Goal: Information Seeking & Learning: Learn about a topic

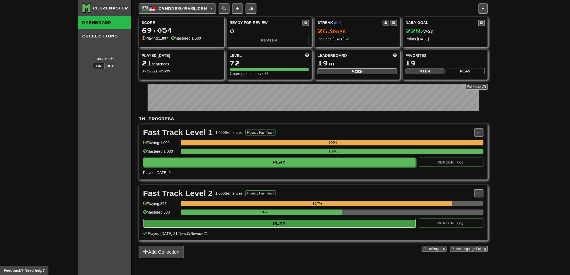
click at [260, 224] on button "Play" at bounding box center [279, 223] width 272 height 9
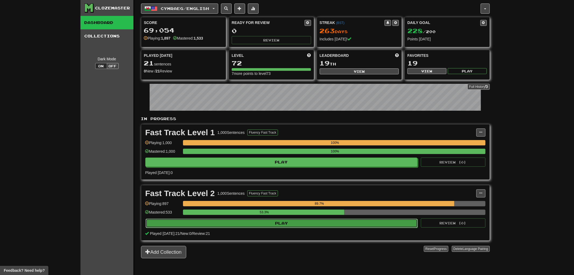
select select "**"
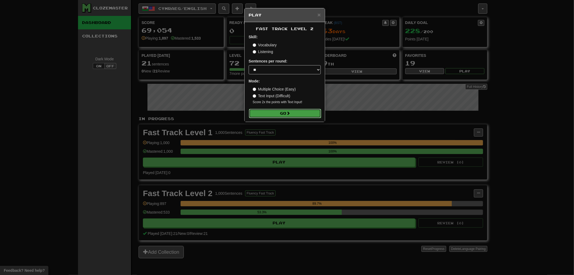
click at [290, 112] on span at bounding box center [288, 113] width 4 height 4
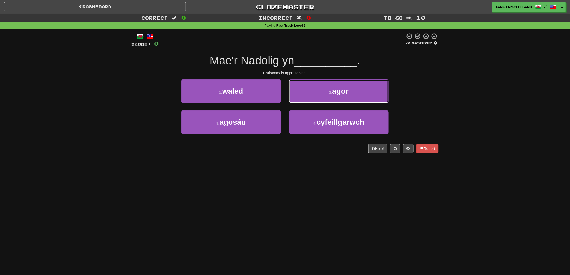
click at [322, 92] on button "2 . agor" at bounding box center [339, 90] width 100 height 23
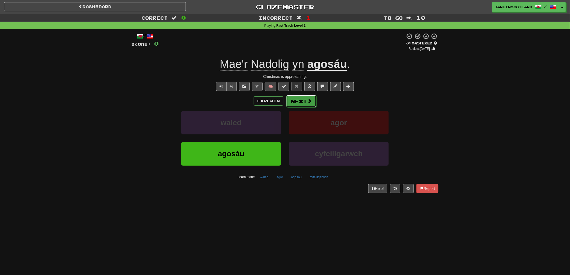
click at [308, 100] on span at bounding box center [309, 101] width 5 height 5
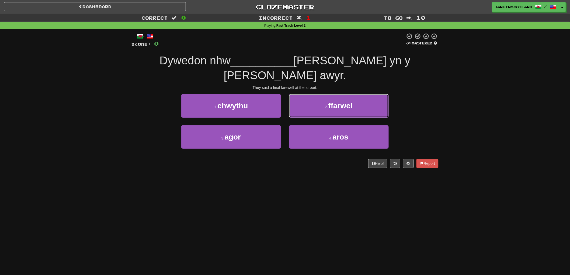
drag, startPoint x: 305, startPoint y: 92, endPoint x: 310, endPoint y: 92, distance: 4.6
click at [306, 94] on button "2 . ffarwel" at bounding box center [339, 105] width 100 height 23
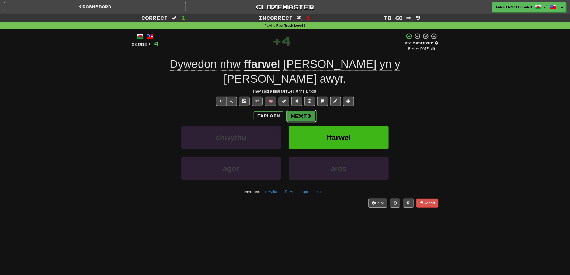
click at [306, 110] on button "Next" at bounding box center [301, 116] width 30 height 12
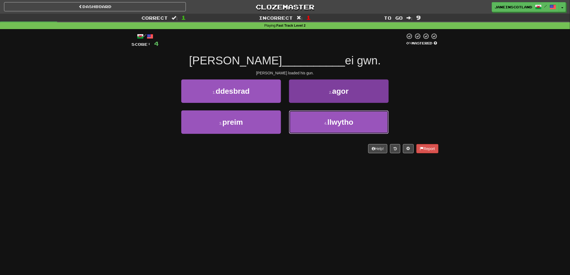
click at [322, 122] on button "4 . llwytho" at bounding box center [339, 121] width 100 height 23
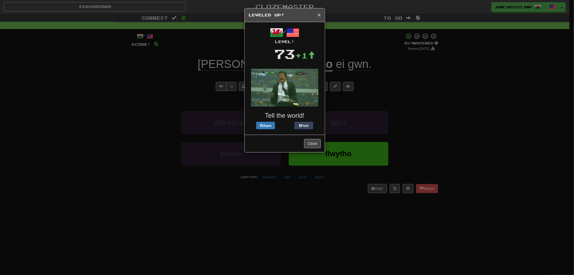
click at [319, 14] on span "×" at bounding box center [319, 15] width 3 height 6
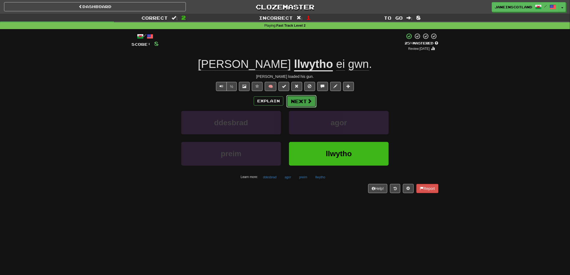
click at [300, 103] on button "Next" at bounding box center [301, 101] width 30 height 12
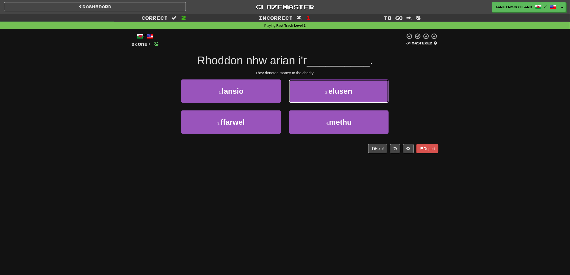
click at [372, 89] on button "2 . elusen" at bounding box center [339, 90] width 100 height 23
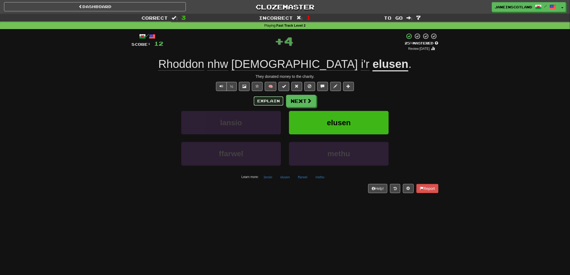
click at [267, 100] on button "Explain" at bounding box center [269, 100] width 30 height 9
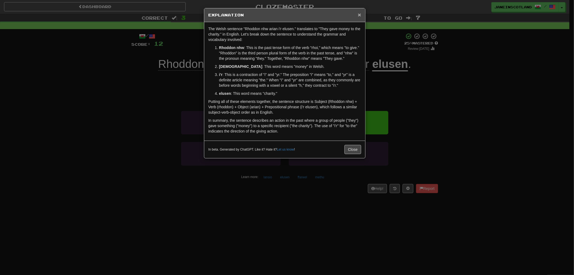
drag, startPoint x: 360, startPoint y: 14, endPoint x: 366, endPoint y: 12, distance: 6.1
click at [360, 14] on span "×" at bounding box center [359, 15] width 3 height 6
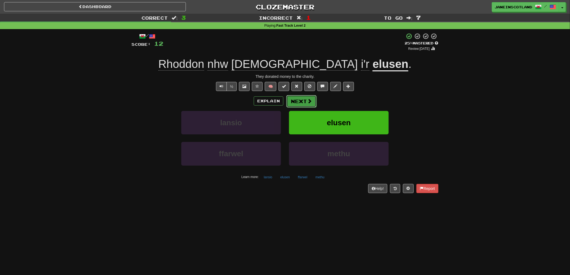
click at [307, 101] on button "Next" at bounding box center [301, 101] width 30 height 12
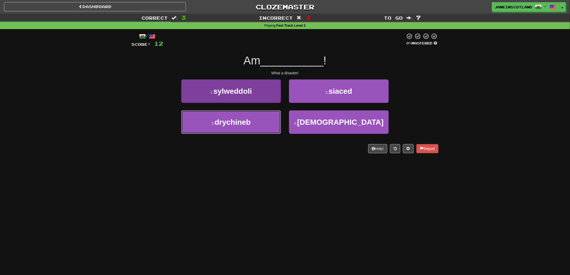
click at [208, 127] on button "3 . drychineb" at bounding box center [231, 121] width 100 height 23
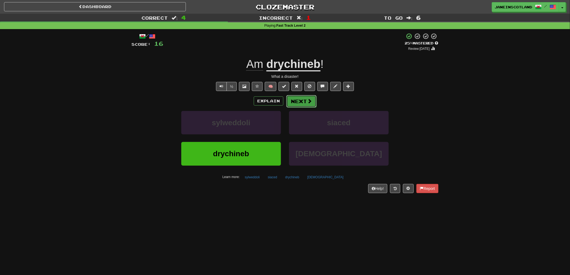
click at [293, 100] on button "Next" at bounding box center [301, 101] width 30 height 12
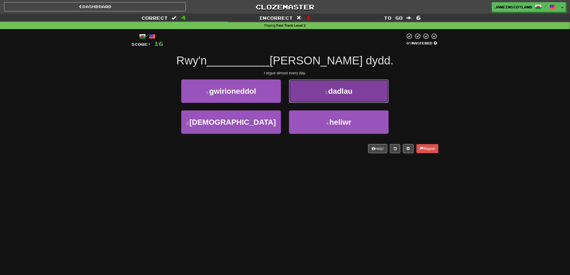
drag, startPoint x: 362, startPoint y: 92, endPoint x: 371, endPoint y: 92, distance: 8.6
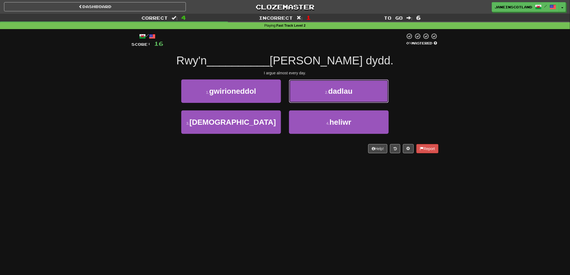
click at [363, 92] on button "2 . dadlau" at bounding box center [339, 90] width 100 height 23
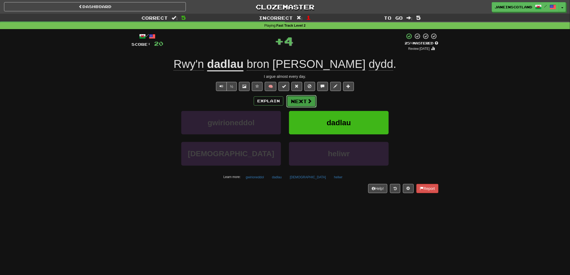
click at [308, 101] on span at bounding box center [309, 101] width 5 height 5
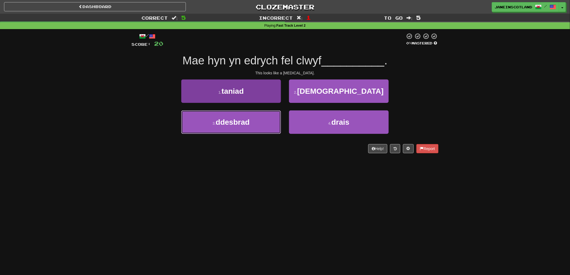
drag, startPoint x: 242, startPoint y: 120, endPoint x: 242, endPoint y: 125, distance: 5.4
click at [242, 120] on span "ddesbrad" at bounding box center [233, 122] width 34 height 8
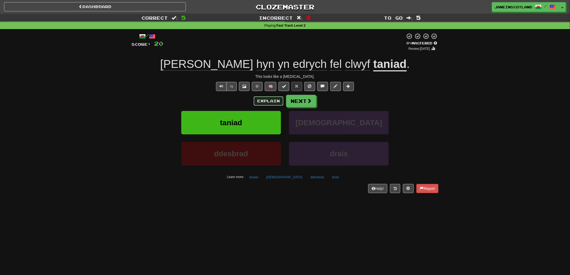
click at [258, 101] on button "Explain" at bounding box center [269, 100] width 30 height 9
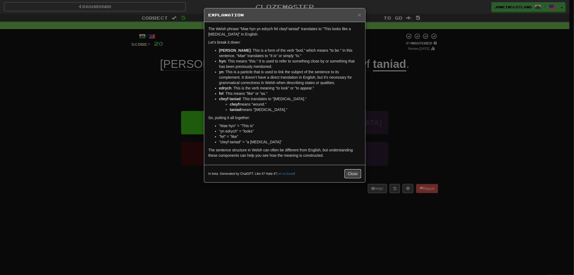
click at [353, 173] on button "Close" at bounding box center [353, 173] width 17 height 9
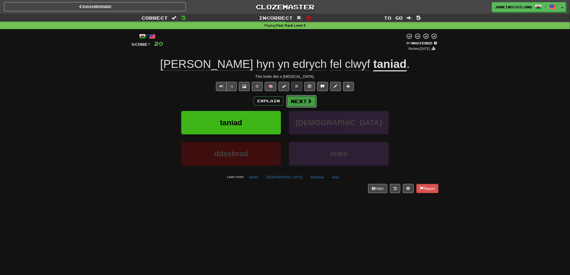
click at [302, 101] on button "Next" at bounding box center [301, 101] width 30 height 12
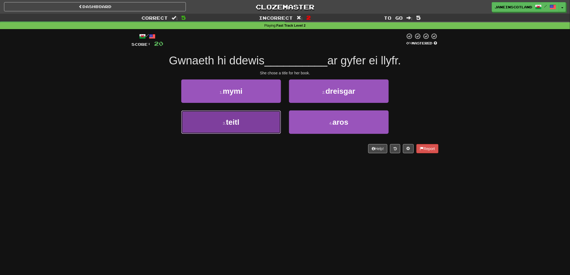
drag, startPoint x: 225, startPoint y: 120, endPoint x: 231, endPoint y: 123, distance: 6.0
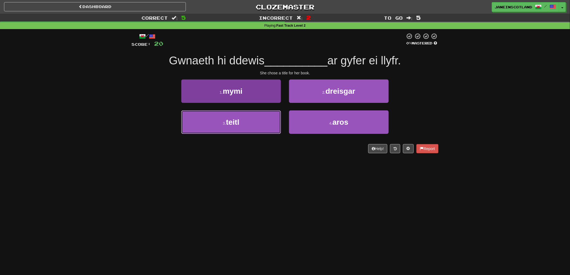
click at [225, 121] on button "3 . teitl" at bounding box center [231, 121] width 100 height 23
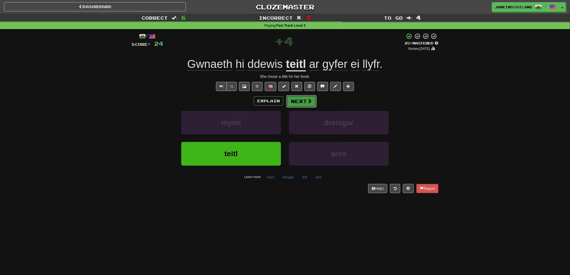
click at [307, 102] on span at bounding box center [309, 101] width 5 height 5
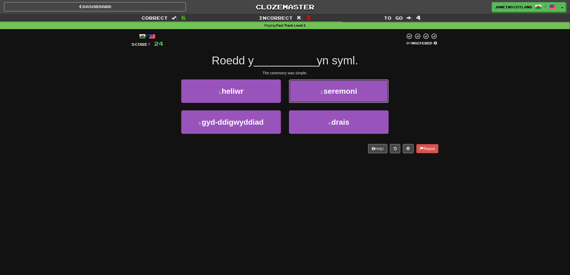
drag, startPoint x: 366, startPoint y: 92, endPoint x: 378, endPoint y: 94, distance: 12.7
click at [365, 92] on button "2 . seremoni" at bounding box center [339, 90] width 100 height 23
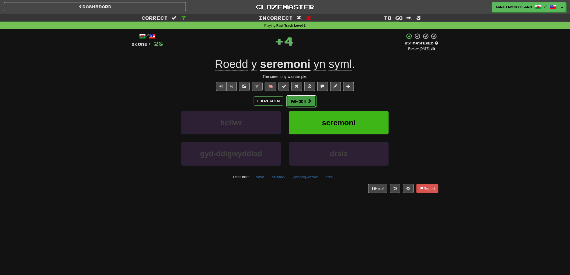
click at [308, 99] on span at bounding box center [309, 101] width 5 height 5
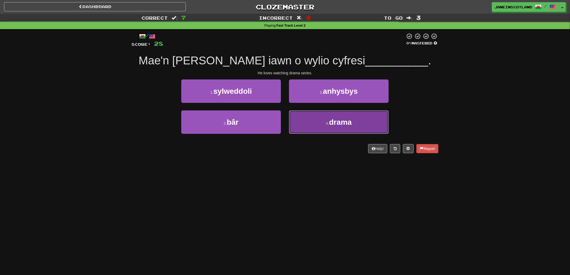
drag, startPoint x: 339, startPoint y: 123, endPoint x: 378, endPoint y: 124, distance: 38.8
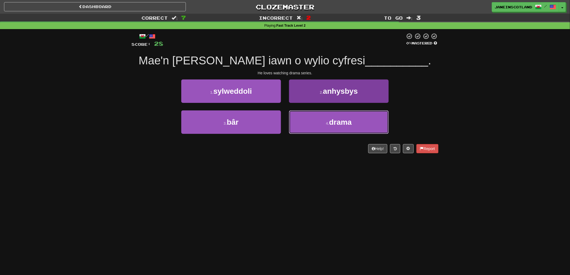
click at [341, 124] on span "drama" at bounding box center [340, 122] width 23 height 8
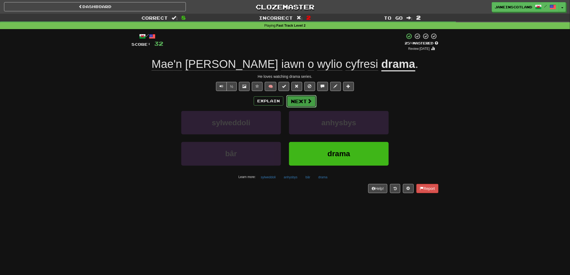
click at [306, 104] on button "Next" at bounding box center [301, 101] width 30 height 12
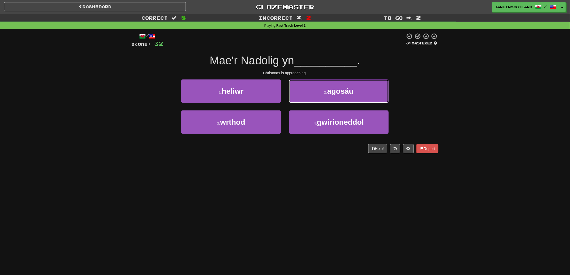
drag, startPoint x: 362, startPoint y: 92, endPoint x: 367, endPoint y: 90, distance: 4.6
click at [362, 91] on button "2 . agosáu" at bounding box center [339, 90] width 100 height 23
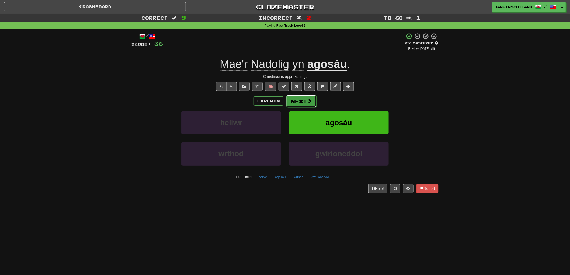
click at [305, 100] on button "Next" at bounding box center [301, 101] width 30 height 12
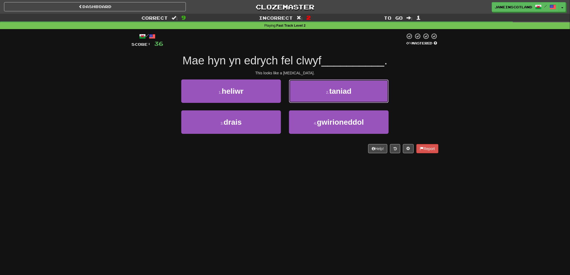
drag, startPoint x: 356, startPoint y: 93, endPoint x: 361, endPoint y: 92, distance: 5.1
click at [356, 93] on button "2 . taniad" at bounding box center [339, 90] width 100 height 23
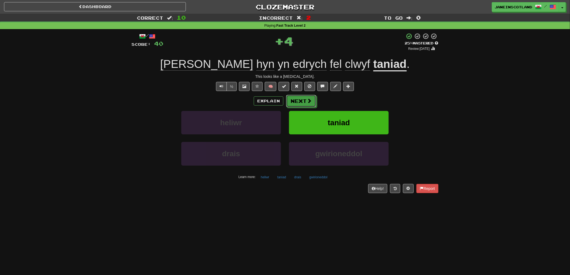
drag, startPoint x: 305, startPoint y: 101, endPoint x: 311, endPoint y: 103, distance: 6.5
click at [306, 102] on button "Next" at bounding box center [301, 101] width 30 height 12
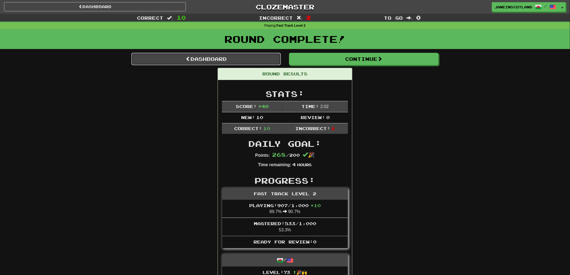
click at [205, 59] on link "Dashboard" at bounding box center [205, 59] width 149 height 12
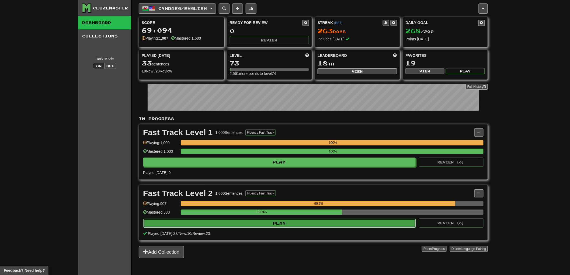
click at [243, 223] on button "Play" at bounding box center [279, 223] width 272 height 9
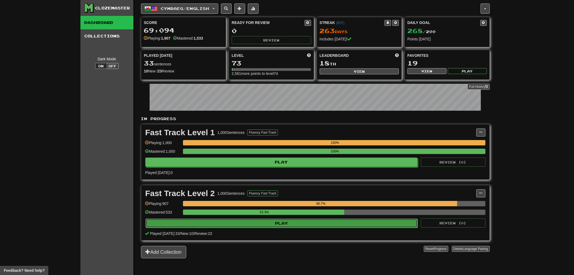
select select "**"
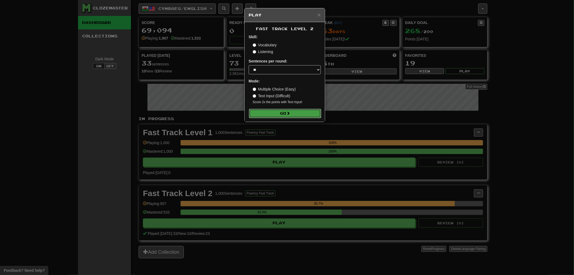
drag, startPoint x: 305, startPoint y: 113, endPoint x: 310, endPoint y: 111, distance: 4.6
click at [306, 112] on button "Go" at bounding box center [285, 113] width 72 height 9
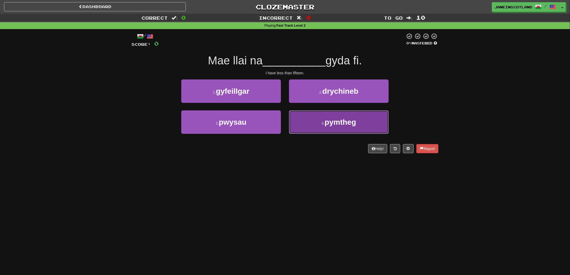
click at [304, 120] on button "4 . pymtheg" at bounding box center [339, 121] width 100 height 23
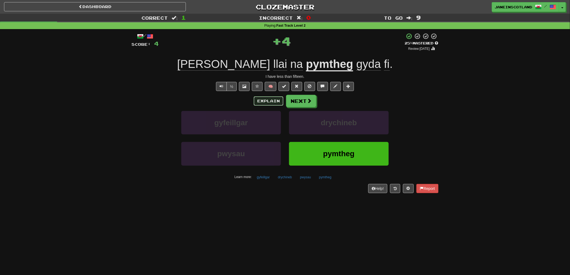
click at [260, 103] on button "Explain" at bounding box center [269, 100] width 30 height 9
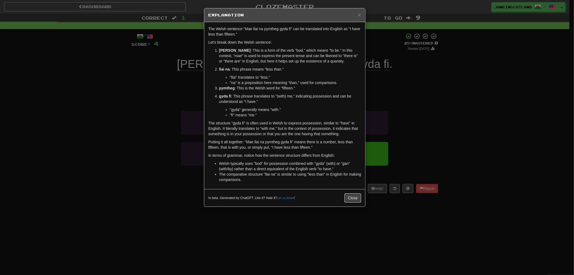
click at [351, 197] on button "Close" at bounding box center [353, 197] width 17 height 9
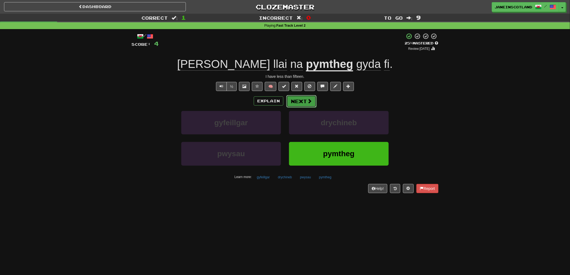
click at [310, 103] on span at bounding box center [309, 101] width 5 height 5
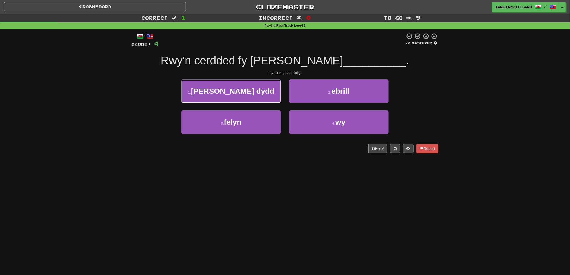
drag, startPoint x: 260, startPoint y: 90, endPoint x: 250, endPoint y: 88, distance: 10.4
click at [259, 90] on button "1 . bob dydd" at bounding box center [231, 90] width 100 height 23
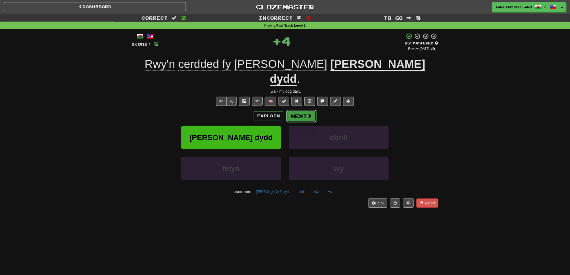
click at [299, 110] on button "Next" at bounding box center [301, 116] width 30 height 12
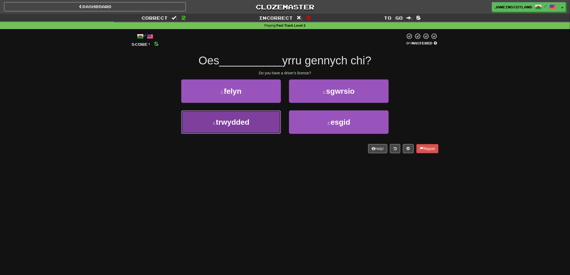
click at [259, 125] on button "3 . trwydded" at bounding box center [231, 121] width 100 height 23
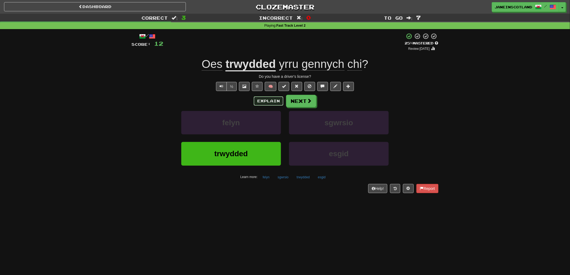
click at [263, 101] on button "Explain" at bounding box center [269, 100] width 30 height 9
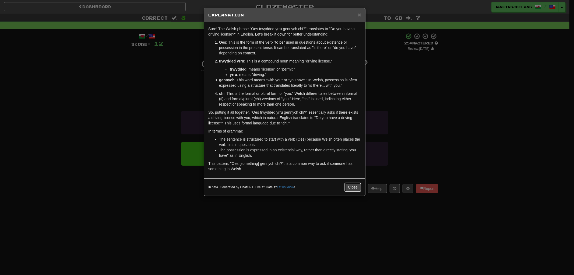
drag, startPoint x: 352, startPoint y: 186, endPoint x: 357, endPoint y: 186, distance: 4.6
click at [353, 186] on button "Close" at bounding box center [353, 187] width 17 height 9
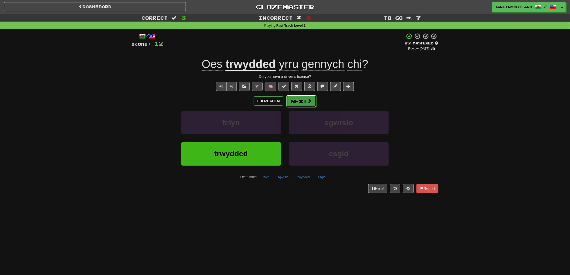
click at [295, 98] on button "Next" at bounding box center [301, 101] width 30 height 12
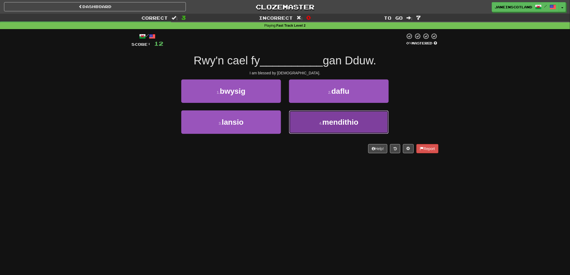
click at [312, 127] on button "4 . mendithio" at bounding box center [339, 121] width 100 height 23
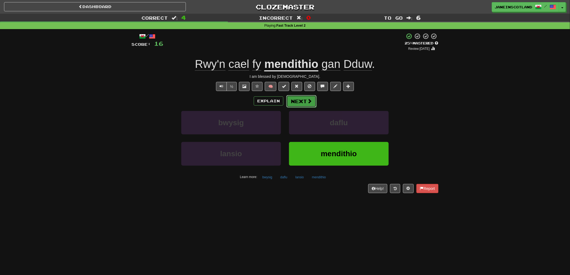
click at [298, 101] on button "Next" at bounding box center [301, 101] width 30 height 12
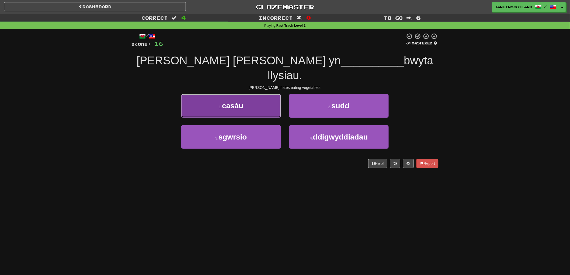
click at [239, 101] on span "casáu" at bounding box center [232, 105] width 21 height 8
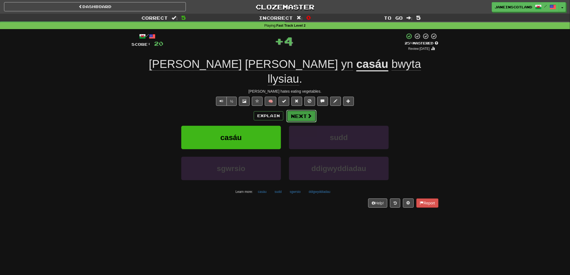
click at [303, 110] on button "Next" at bounding box center [301, 116] width 30 height 12
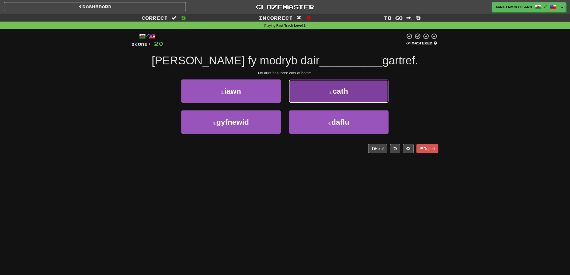
click at [364, 94] on button "2 . cath" at bounding box center [339, 90] width 100 height 23
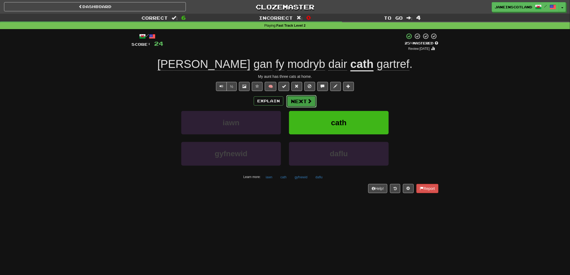
click at [308, 99] on span at bounding box center [309, 101] width 5 height 5
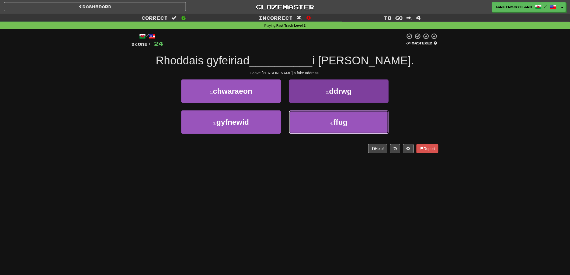
click at [311, 131] on button "4 . ffug" at bounding box center [339, 121] width 100 height 23
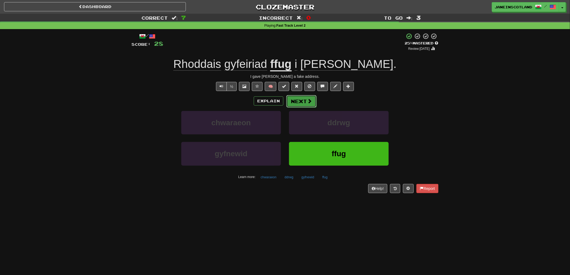
click at [308, 99] on span at bounding box center [309, 101] width 5 height 5
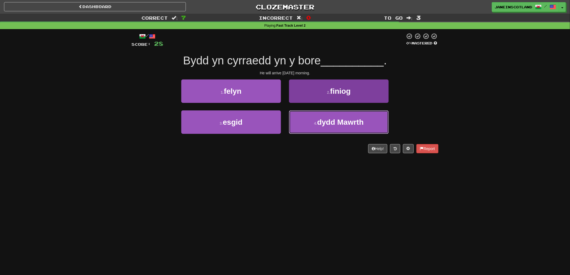
click at [308, 125] on button "4 . dydd Mawrth" at bounding box center [339, 121] width 100 height 23
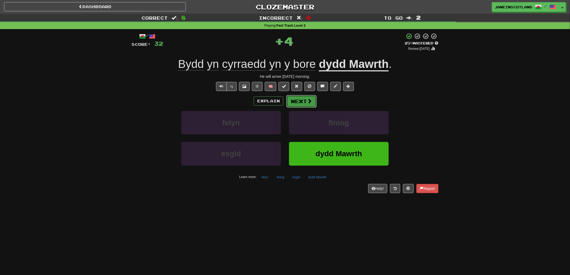
click at [303, 101] on button "Next" at bounding box center [301, 101] width 30 height 12
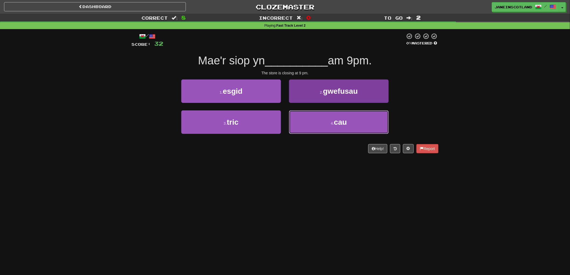
click at [347, 125] on button "4 . cau" at bounding box center [339, 121] width 100 height 23
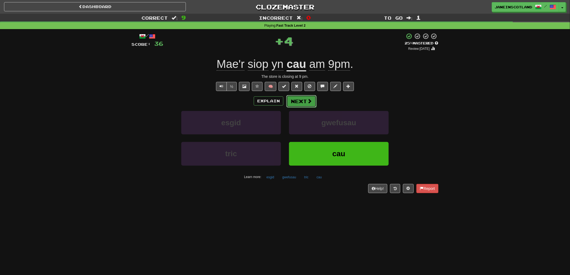
click at [302, 100] on button "Next" at bounding box center [301, 101] width 30 height 12
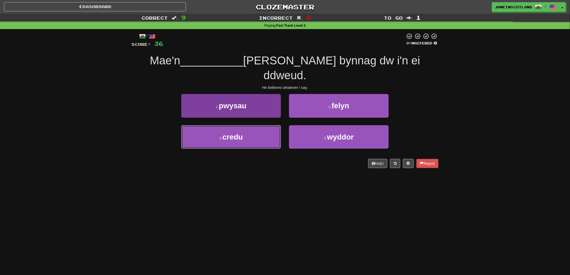
drag, startPoint x: 227, startPoint y: 121, endPoint x: 230, endPoint y: 122, distance: 3.3
click at [229, 133] on span "credu" at bounding box center [232, 137] width 20 height 8
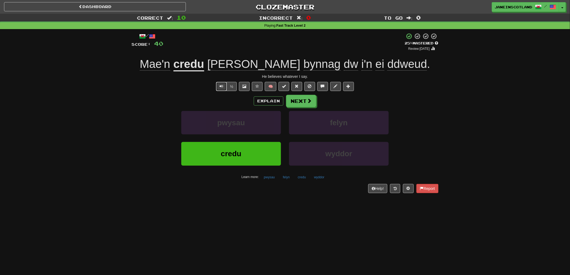
click at [219, 84] on span "Text-to-speech controls" at bounding box center [221, 86] width 4 height 4
click at [268, 101] on button "Explain" at bounding box center [269, 100] width 30 height 9
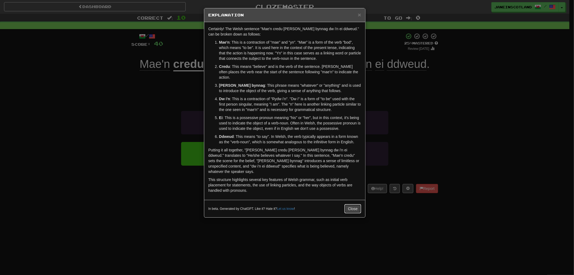
click at [355, 204] on button "Close" at bounding box center [353, 208] width 17 height 9
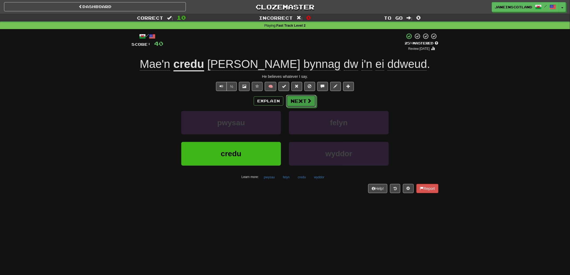
click at [313, 98] on button "Next" at bounding box center [301, 101] width 30 height 12
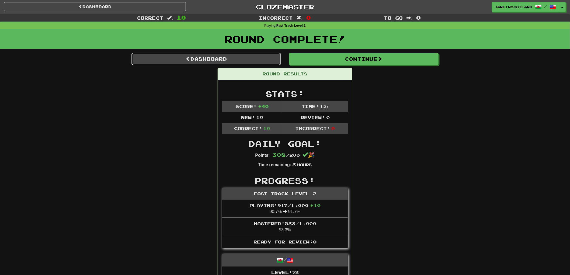
click at [174, 58] on link "Dashboard" at bounding box center [205, 59] width 149 height 12
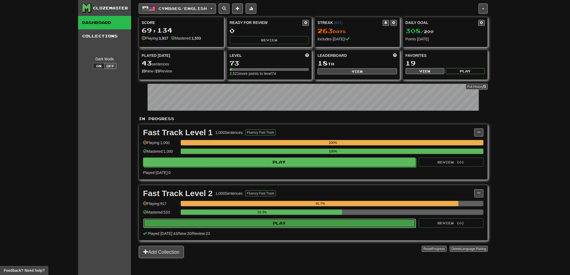
click at [259, 225] on button "Play" at bounding box center [279, 223] width 272 height 9
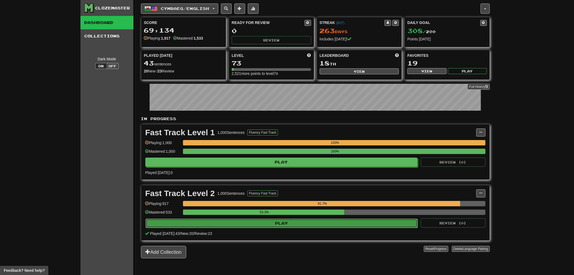
select select "**"
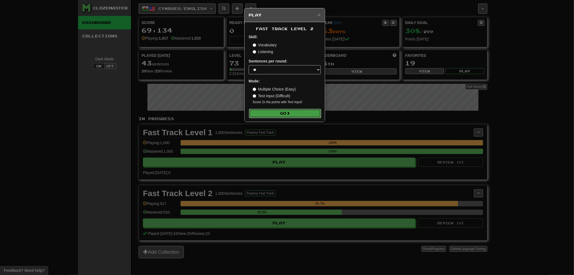
click at [282, 113] on button "Go" at bounding box center [285, 113] width 72 height 9
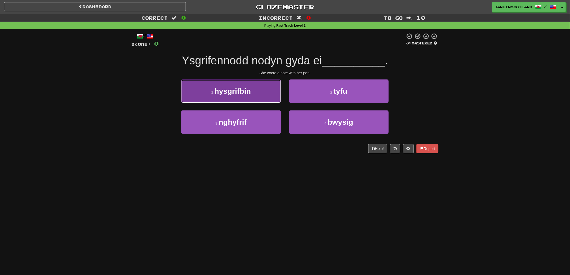
click at [255, 98] on button "1 . hysgrifbin" at bounding box center [231, 90] width 100 height 23
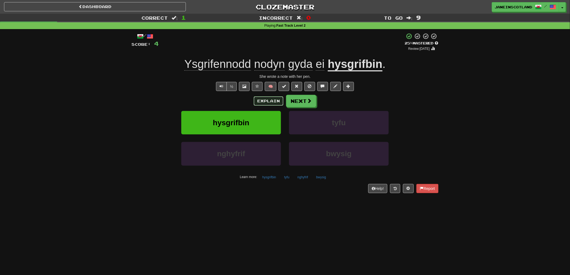
click at [268, 100] on button "Explain" at bounding box center [269, 100] width 30 height 9
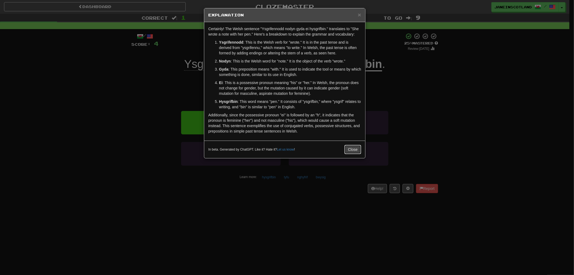
click at [349, 149] on button "Close" at bounding box center [353, 149] width 17 height 9
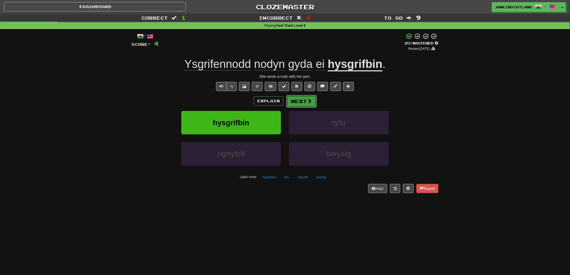
click at [306, 101] on button "Next" at bounding box center [301, 101] width 30 height 12
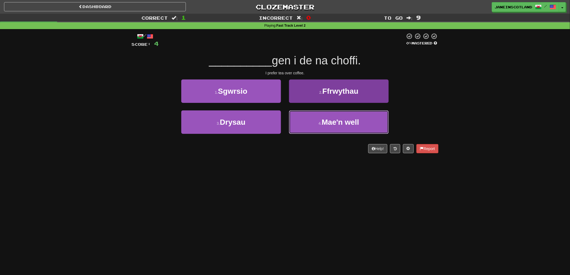
drag, startPoint x: 342, startPoint y: 122, endPoint x: 345, endPoint y: 122, distance: 3.1
click at [342, 122] on span "Mae'n well" at bounding box center [339, 122] width 37 height 8
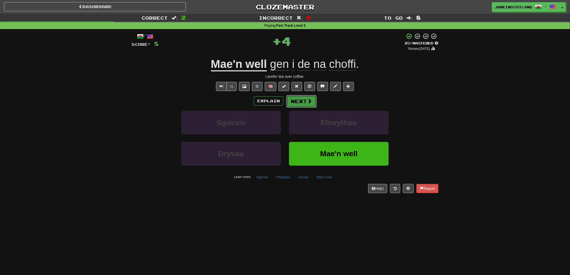
click at [306, 102] on button "Next" at bounding box center [301, 101] width 30 height 12
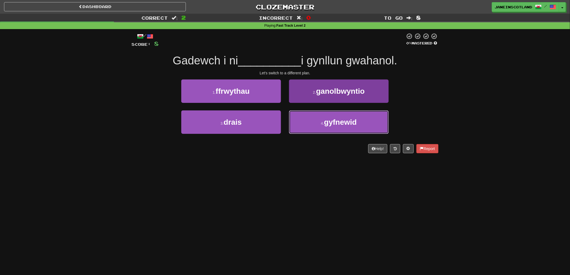
drag, startPoint x: 339, startPoint y: 124, endPoint x: 344, endPoint y: 124, distance: 4.3
click at [340, 124] on span "gyfnewid" at bounding box center [340, 122] width 33 height 8
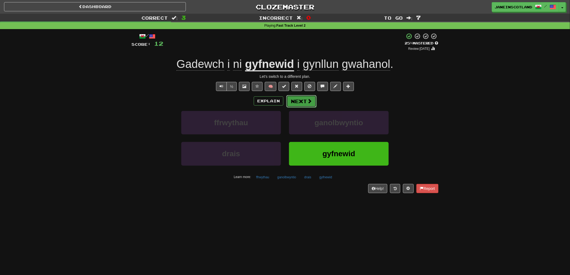
click at [303, 100] on button "Next" at bounding box center [301, 101] width 30 height 12
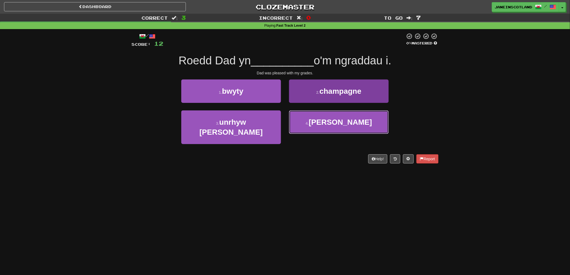
click at [309, 124] on button "4 . falch" at bounding box center [339, 121] width 100 height 23
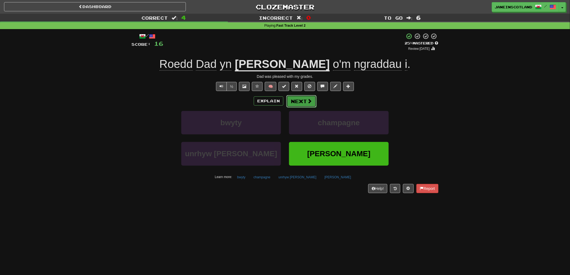
click at [302, 100] on button "Next" at bounding box center [301, 101] width 30 height 12
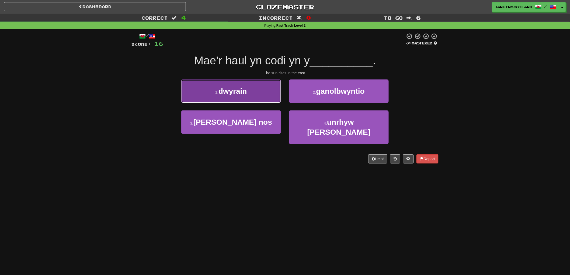
click at [254, 90] on button "1 . dwyrain" at bounding box center [231, 90] width 100 height 23
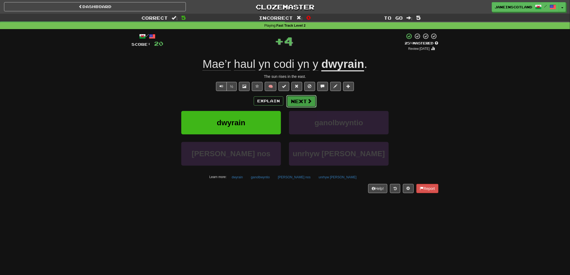
click at [300, 101] on button "Next" at bounding box center [301, 101] width 30 height 12
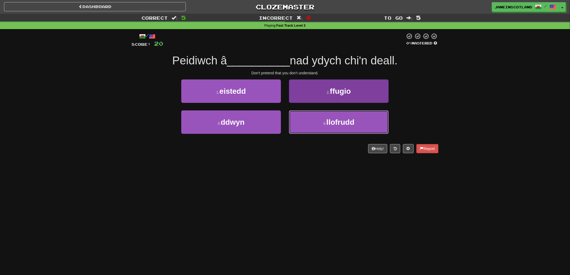
click at [313, 119] on button "4 . llofrudd" at bounding box center [339, 121] width 100 height 23
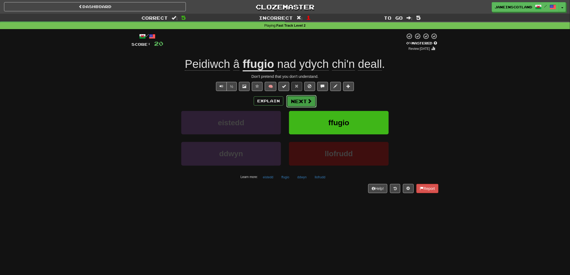
click at [308, 102] on span at bounding box center [309, 101] width 5 height 5
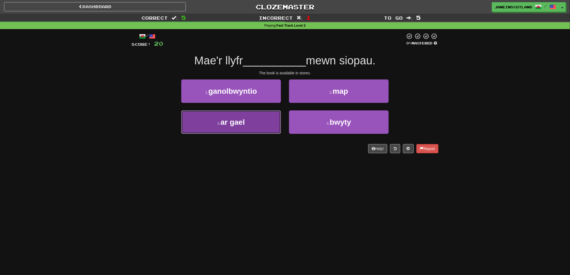
drag, startPoint x: 250, startPoint y: 123, endPoint x: 319, endPoint y: 121, distance: 68.9
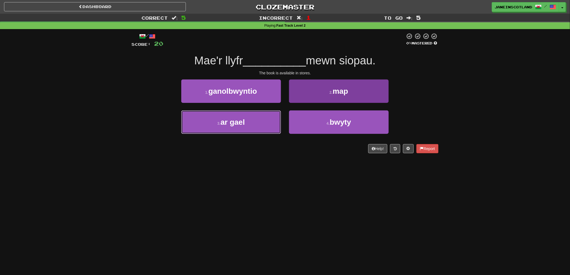
click at [251, 123] on button "3 . ar gael" at bounding box center [231, 121] width 100 height 23
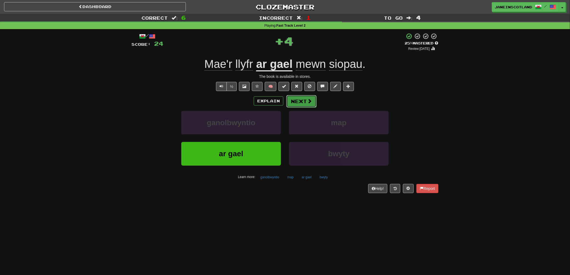
click at [300, 101] on button "Next" at bounding box center [301, 101] width 30 height 12
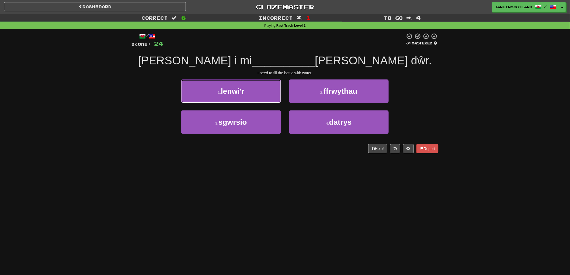
drag, startPoint x: 257, startPoint y: 92, endPoint x: 263, endPoint y: 90, distance: 6.2
click at [258, 92] on button "1 . lenwi'r" at bounding box center [231, 90] width 100 height 23
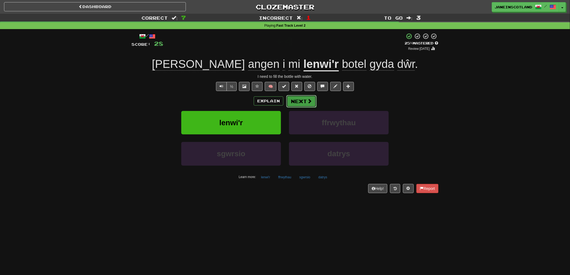
click at [303, 101] on button "Next" at bounding box center [301, 101] width 30 height 12
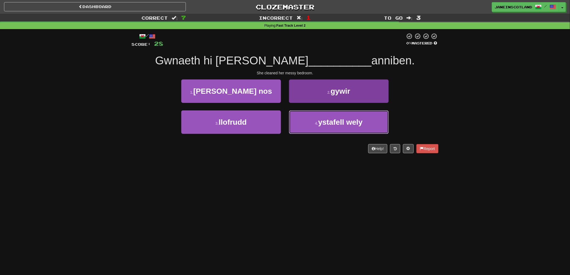
drag, startPoint x: 318, startPoint y: 122, endPoint x: 322, endPoint y: 121, distance: 4.1
click at [320, 122] on button "4 . ystafell wely" at bounding box center [339, 121] width 100 height 23
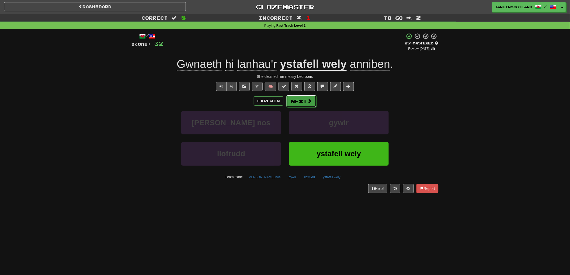
click at [296, 100] on button "Next" at bounding box center [301, 101] width 30 height 12
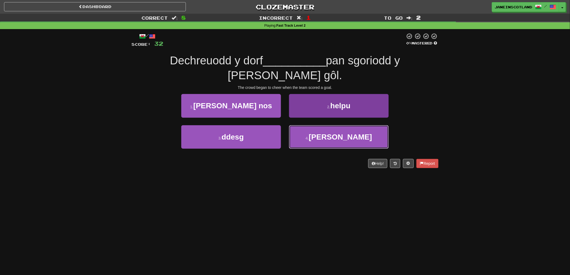
click at [308, 125] on button "4 . lonni" at bounding box center [339, 136] width 100 height 23
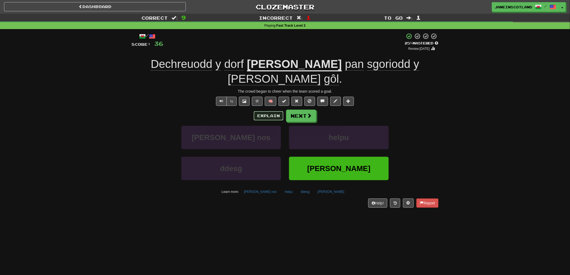
click at [268, 111] on button "Explain" at bounding box center [269, 115] width 30 height 9
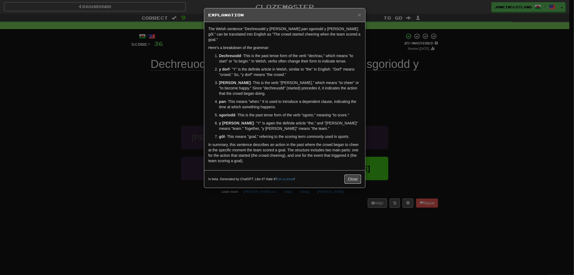
drag, startPoint x: 358, startPoint y: 166, endPoint x: 362, endPoint y: 163, distance: 5.1
click at [358, 174] on button "Close" at bounding box center [353, 178] width 17 height 9
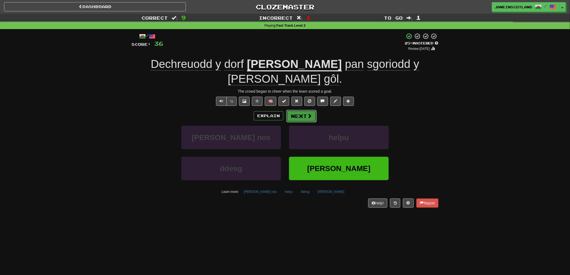
click at [311, 113] on span at bounding box center [309, 115] width 5 height 5
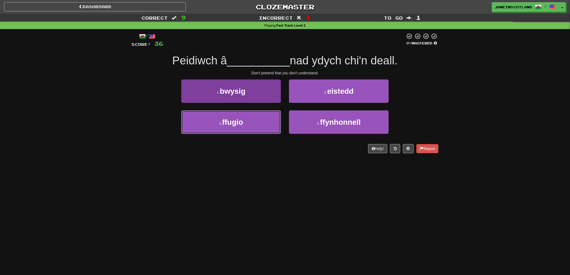
drag, startPoint x: 216, startPoint y: 125, endPoint x: 219, endPoint y: 124, distance: 2.9
click at [217, 125] on button "3 . ffugio" at bounding box center [231, 121] width 100 height 23
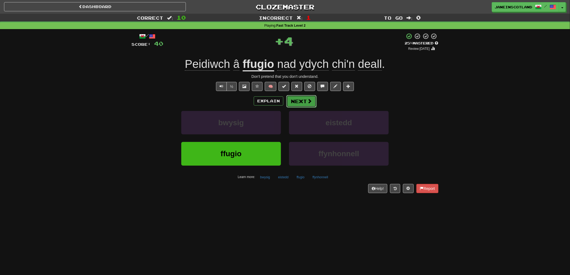
click at [307, 102] on span at bounding box center [309, 101] width 5 height 5
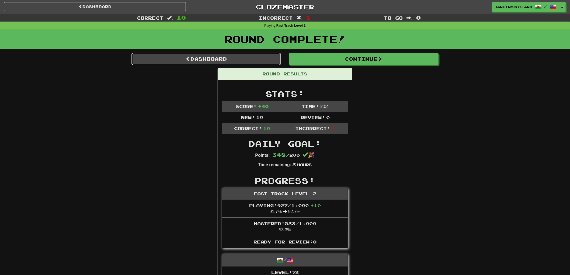
click at [191, 61] on link "Dashboard" at bounding box center [205, 59] width 149 height 12
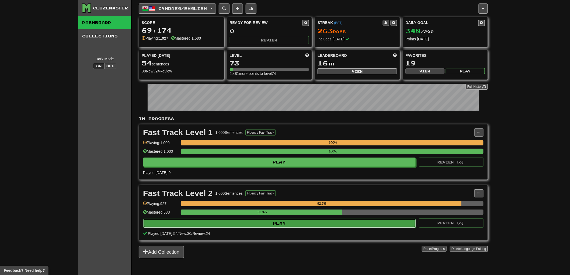
click at [212, 225] on button "Play" at bounding box center [279, 223] width 272 height 9
select select "**"
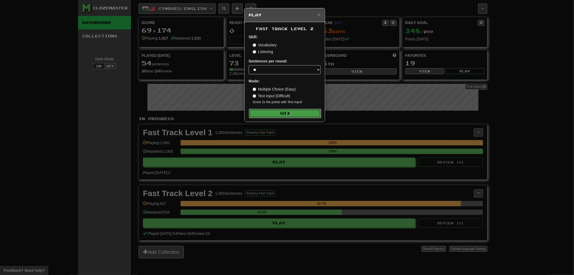
click at [295, 114] on button "Go" at bounding box center [285, 113] width 72 height 9
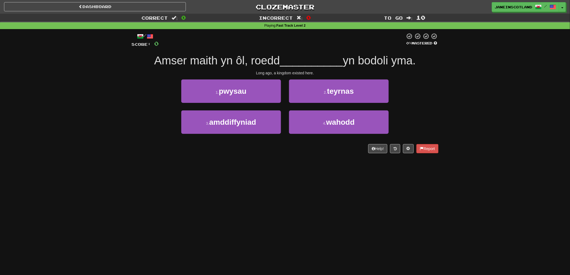
drag, startPoint x: 286, startPoint y: 149, endPoint x: 283, endPoint y: 152, distance: 4.8
click at [286, 150] on div "Help! Report" at bounding box center [284, 148] width 307 height 9
drag, startPoint x: 281, startPoint y: 155, endPoint x: 295, endPoint y: 136, distance: 23.0
click at [286, 150] on div "/ Score: 0 0 % Mastered Amser maith yn ôl, roedd __________ yn bodoli yma. Long…" at bounding box center [284, 95] width 307 height 132
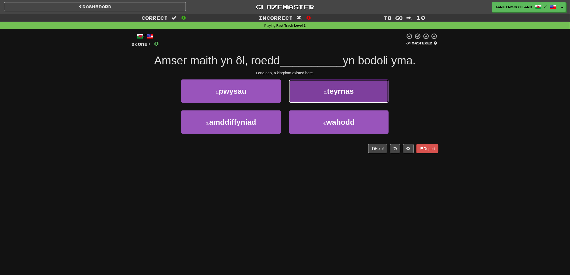
click at [347, 92] on span "teyrnas" at bounding box center [340, 91] width 27 height 8
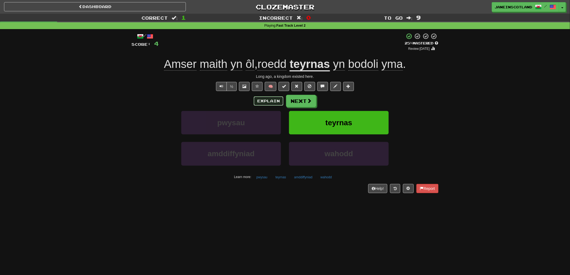
click at [276, 100] on button "Explain" at bounding box center [269, 100] width 30 height 9
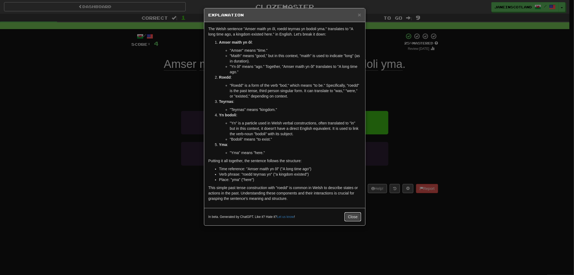
click at [350, 215] on button "Close" at bounding box center [353, 216] width 17 height 9
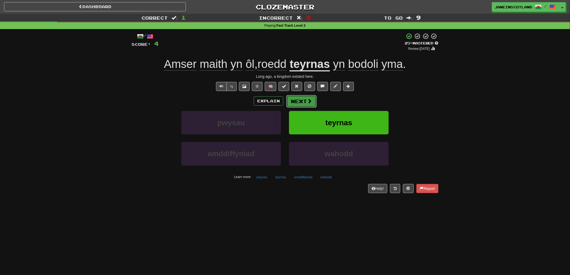
click at [308, 101] on span at bounding box center [309, 101] width 5 height 5
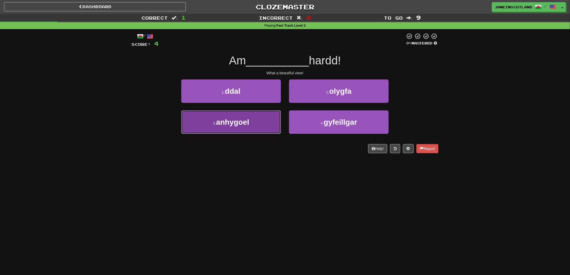
click at [206, 122] on button "3 . anhygoel" at bounding box center [231, 121] width 100 height 23
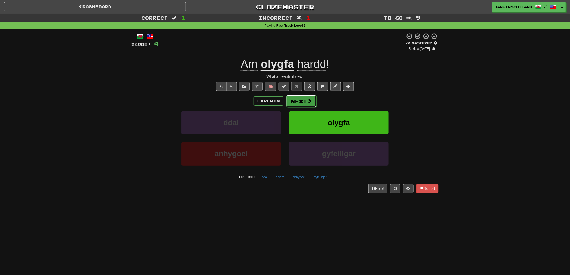
click at [300, 101] on button "Next" at bounding box center [301, 101] width 30 height 12
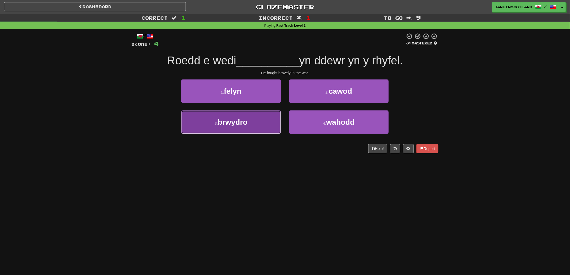
click at [259, 124] on button "3 . brwydro" at bounding box center [231, 121] width 100 height 23
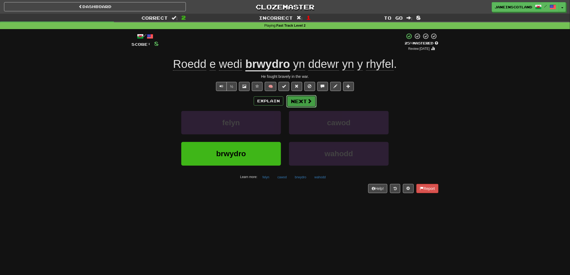
click at [310, 100] on span at bounding box center [309, 101] width 5 height 5
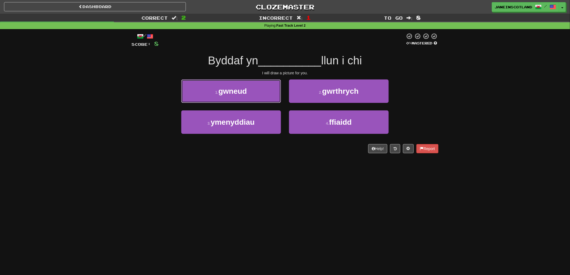
click at [268, 93] on button "1 . gwneud" at bounding box center [231, 90] width 100 height 23
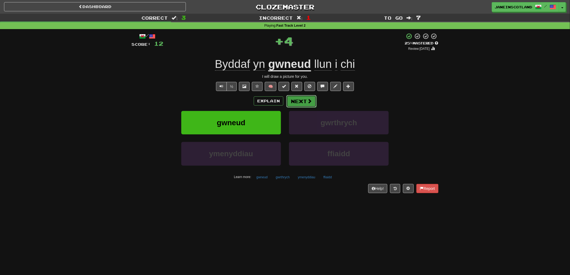
click at [305, 101] on button "Next" at bounding box center [301, 101] width 30 height 12
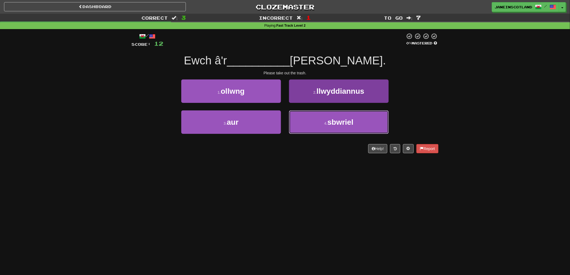
click at [313, 128] on button "4 . sbwriel" at bounding box center [339, 121] width 100 height 23
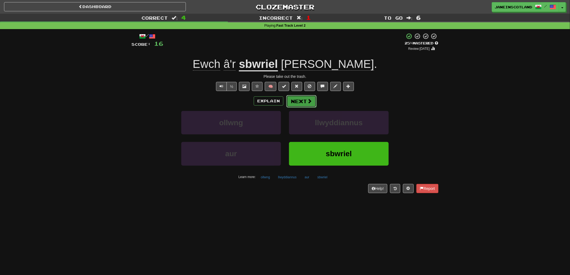
click at [295, 103] on button "Next" at bounding box center [301, 101] width 30 height 12
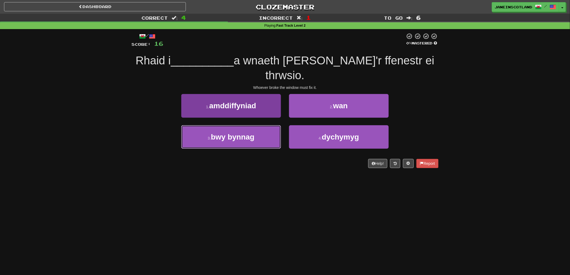
drag, startPoint x: 217, startPoint y: 125, endPoint x: 245, endPoint y: 124, distance: 28.6
click at [218, 133] on span "bwy bynnag" at bounding box center [233, 137] width 44 height 8
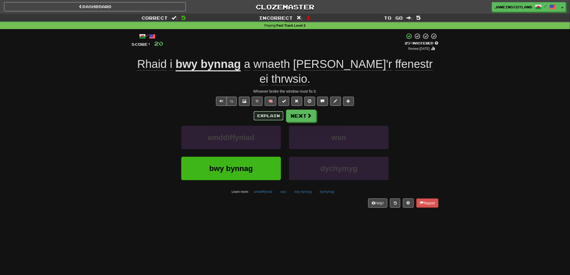
click at [278, 111] on button "Explain" at bounding box center [269, 115] width 30 height 9
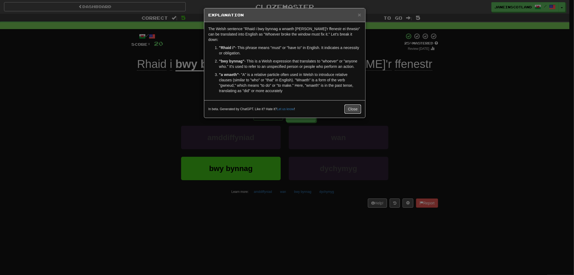
click at [355, 104] on button "Close" at bounding box center [353, 108] width 17 height 9
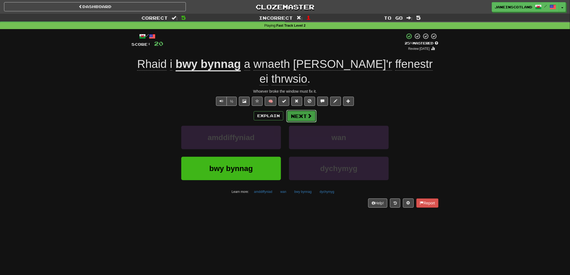
click at [302, 110] on button "Next" at bounding box center [301, 116] width 30 height 12
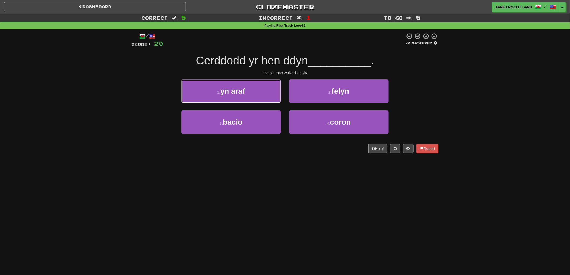
click at [273, 93] on button "1 . yn araf" at bounding box center [231, 90] width 100 height 23
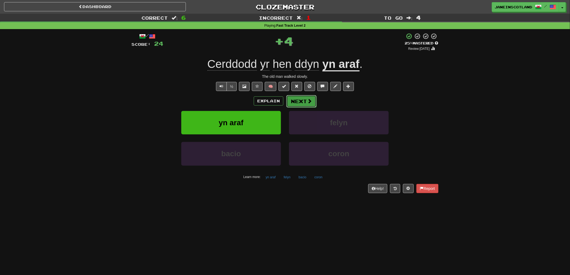
click at [307, 100] on span at bounding box center [309, 101] width 5 height 5
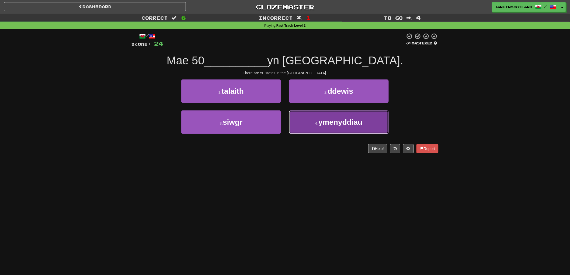
click at [315, 123] on small "4 ." at bounding box center [316, 123] width 3 height 4
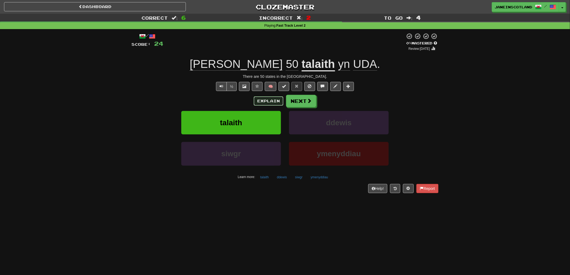
click at [263, 100] on button "Explain" at bounding box center [269, 100] width 30 height 9
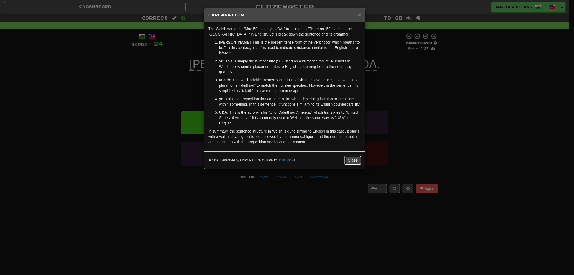
click at [354, 156] on button "Close" at bounding box center [353, 160] width 17 height 9
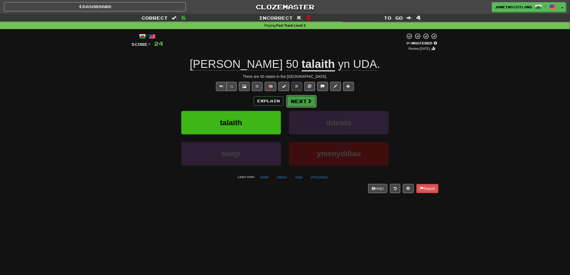
click at [311, 101] on button "Next" at bounding box center [301, 101] width 30 height 12
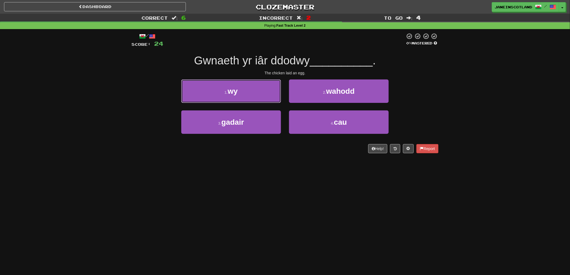
click at [261, 94] on button "1 . wy" at bounding box center [231, 90] width 100 height 23
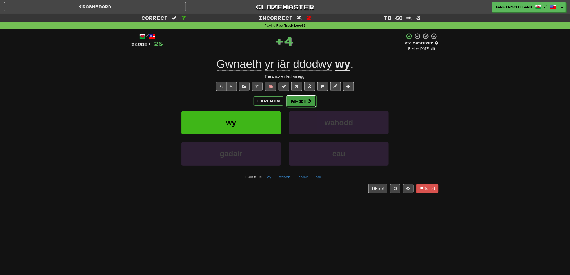
click at [304, 100] on button "Next" at bounding box center [301, 101] width 30 height 12
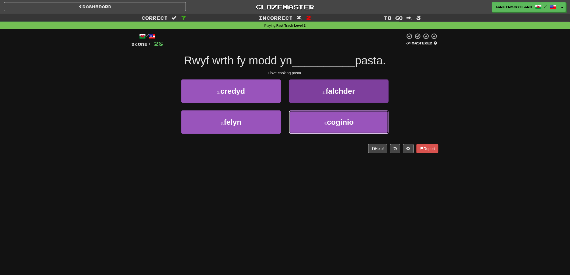
drag, startPoint x: 329, startPoint y: 123, endPoint x: 329, endPoint y: 120, distance: 3.0
click at [329, 120] on span "coginio" at bounding box center [340, 122] width 27 height 8
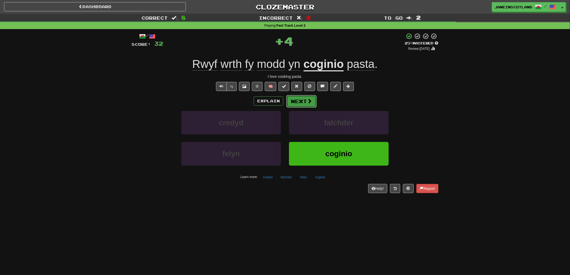
click at [312, 100] on button "Next" at bounding box center [301, 101] width 30 height 12
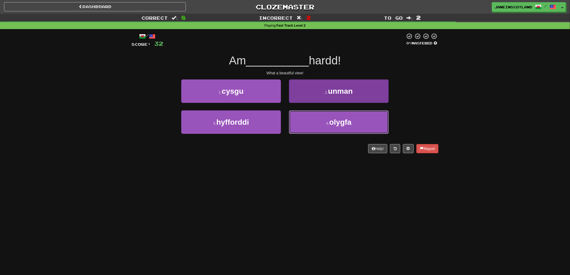
drag, startPoint x: 316, startPoint y: 121, endPoint x: 338, endPoint y: 117, distance: 22.4
click at [317, 121] on button "4 . olygfa" at bounding box center [339, 121] width 100 height 23
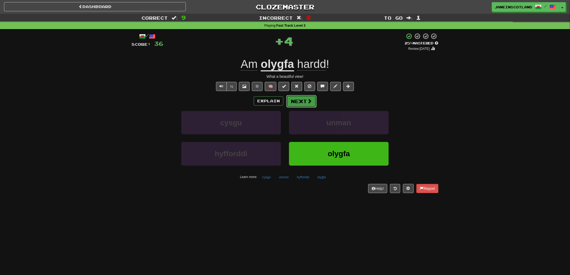
click at [309, 99] on span at bounding box center [309, 101] width 5 height 5
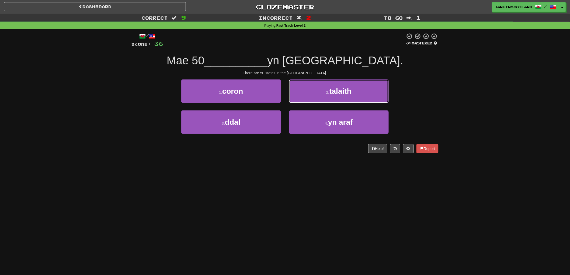
drag, startPoint x: 367, startPoint y: 90, endPoint x: 377, endPoint y: 83, distance: 12.3
click at [369, 90] on button "2 . talaith" at bounding box center [339, 90] width 100 height 23
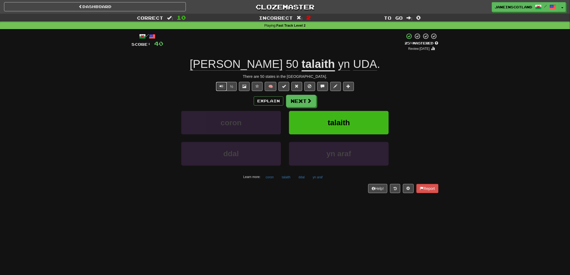
click at [221, 86] on span "Text-to-speech controls" at bounding box center [221, 86] width 4 height 4
click at [307, 99] on span at bounding box center [309, 101] width 5 height 5
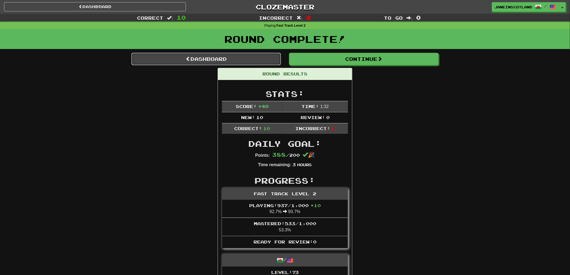
click at [207, 56] on link "Dashboard" at bounding box center [205, 59] width 149 height 12
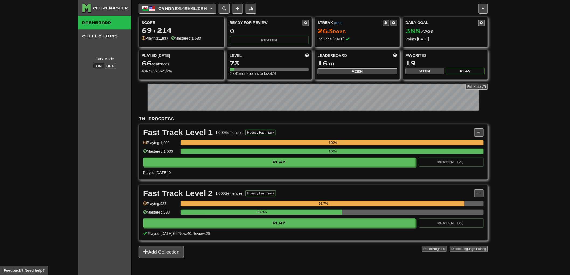
click at [519, 101] on div "Clozemaster Dashboard Collections Dark Mode On Off Dashboard Collections Pro Cy…" at bounding box center [285, 137] width 570 height 275
click at [525, 86] on div "Clozemaster Dashboard Collections Dark Mode On Off Dashboard Collections Pro Cy…" at bounding box center [285, 137] width 570 height 275
click at [528, 98] on div "Clozemaster Dashboard Collections Dark Mode On Off Dashboard Collections Pro Cy…" at bounding box center [285, 137] width 570 height 275
click at [529, 99] on div "Clozemaster Dashboard Collections Dark Mode On Off Dashboard Collections Pro Cy…" at bounding box center [285, 137] width 570 height 275
click at [530, 100] on div "Clozemaster Dashboard Collections Dark Mode On Off Dashboard Collections Pro Cy…" at bounding box center [285, 137] width 570 height 275
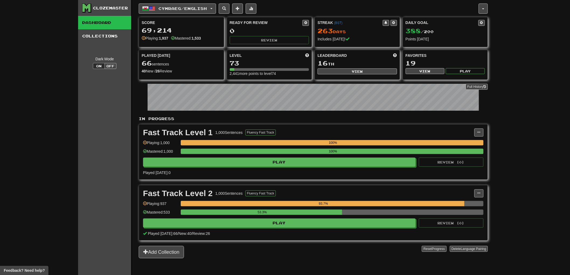
drag, startPoint x: 535, startPoint y: 101, endPoint x: 533, endPoint y: 92, distance: 9.0
click at [533, 95] on div "Clozemaster Dashboard Collections Dark Mode On Off Dashboard Collections Pro Cy…" at bounding box center [285, 137] width 570 height 275
